Goal: Navigation & Orientation: Find specific page/section

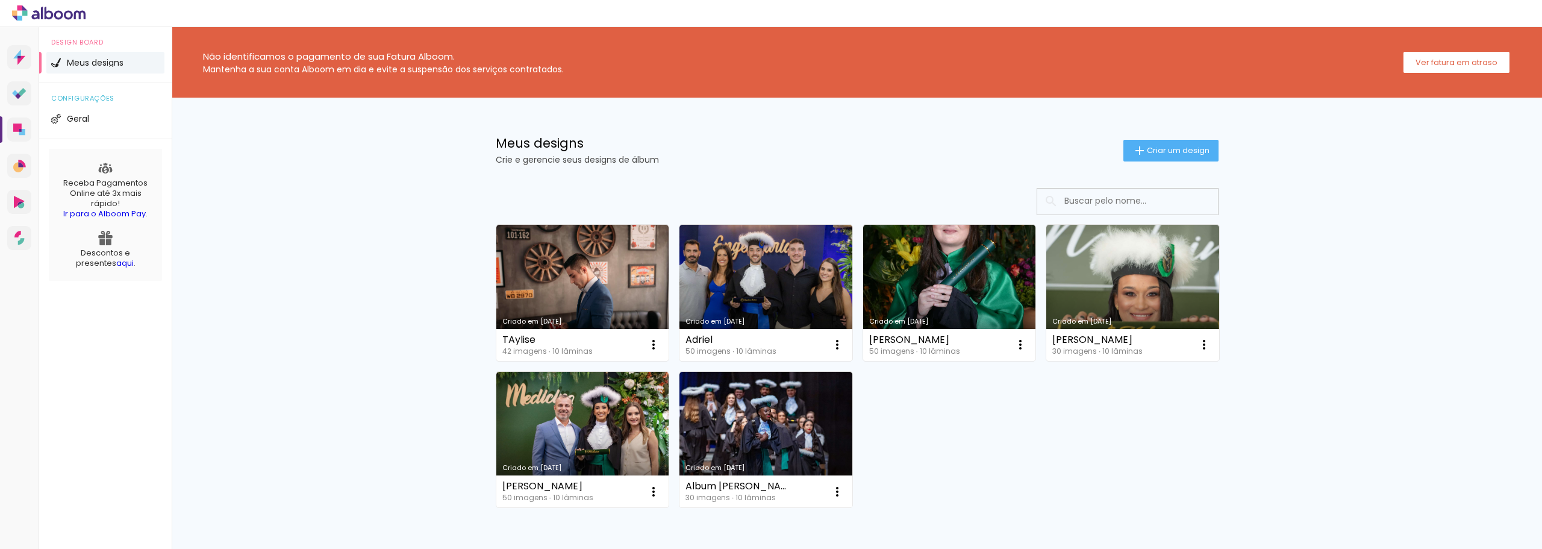
click at [78, 21] on div at bounding box center [771, 13] width 1542 height 27
click at [75, 18] on icon at bounding box center [79, 14] width 11 height 9
click at [36, 10] on icon at bounding box center [48, 13] width 73 height 16
click at [1496, 21] on div at bounding box center [771, 13] width 1542 height 27
click at [19, 57] on icon at bounding box center [19, 57] width 4 height 2
